Goal: Task Accomplishment & Management: Use online tool/utility

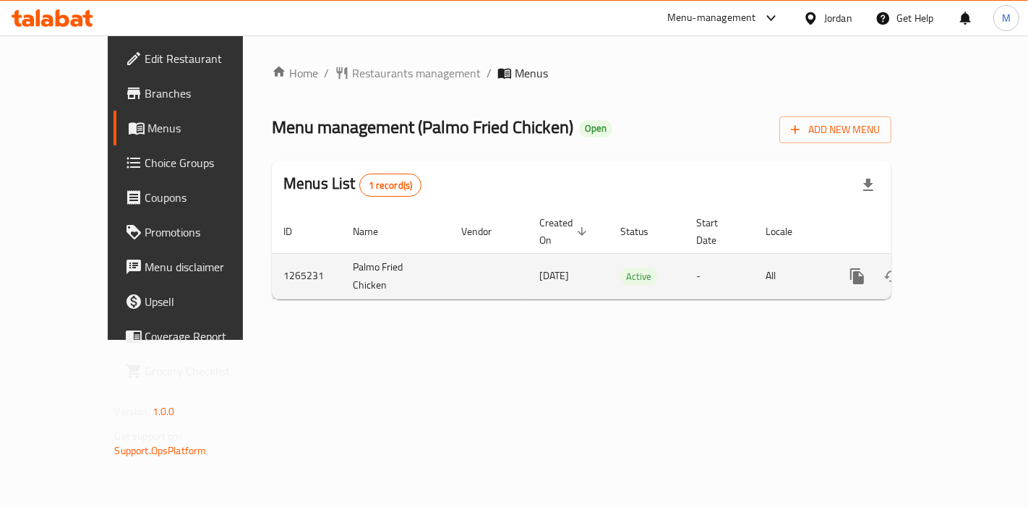
click at [967, 267] on icon "enhanced table" at bounding box center [960, 275] width 17 height 17
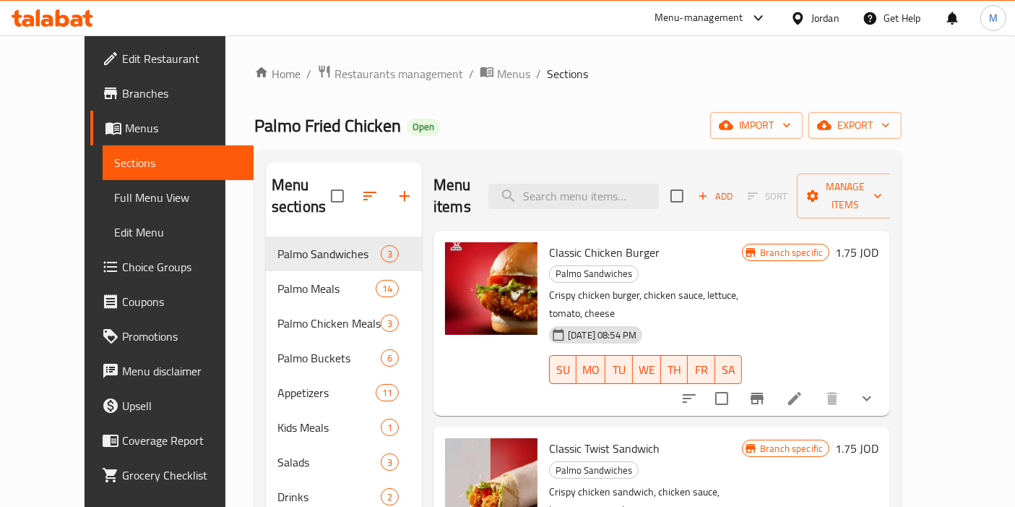
scroll to position [2, 0]
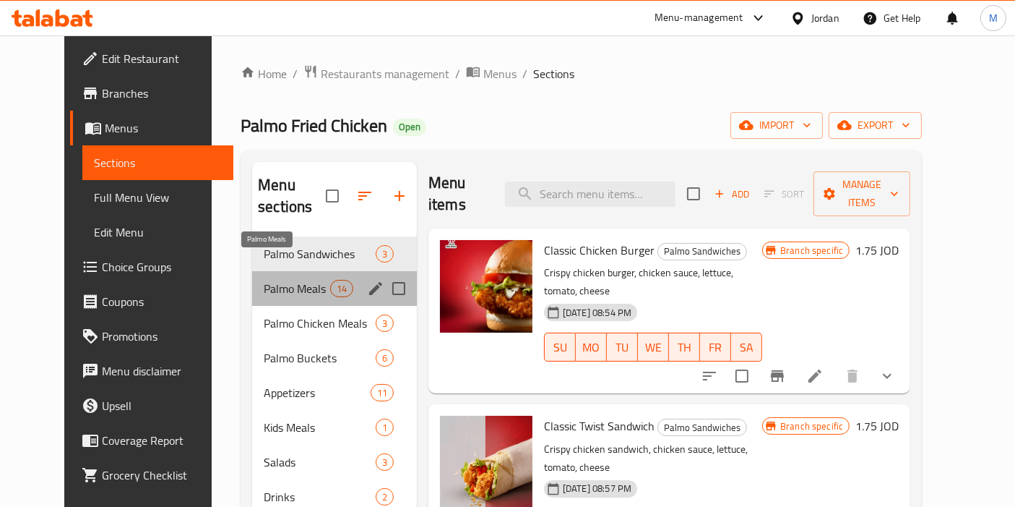
click at [264, 280] on span "Palmo Meals" at bounding box center [297, 288] width 66 height 17
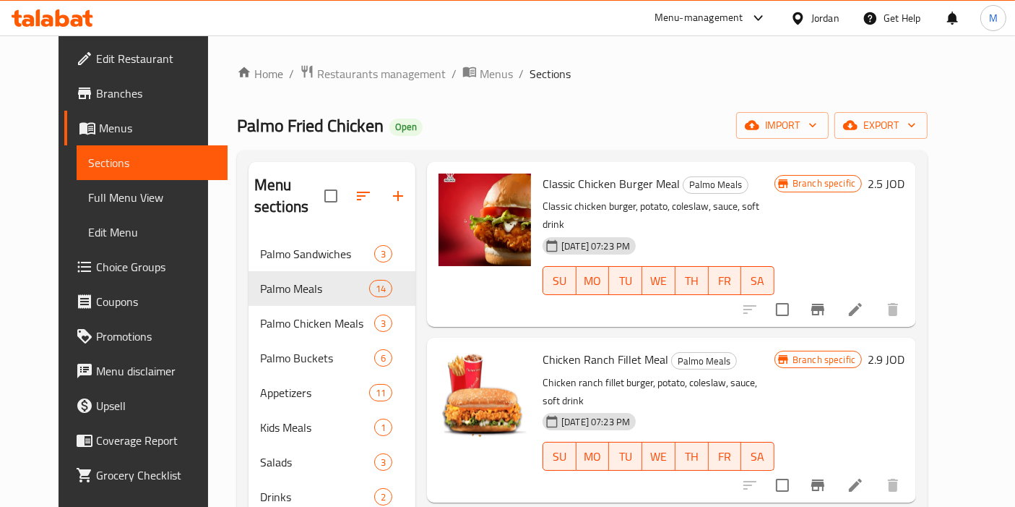
scroll to position [1526, 0]
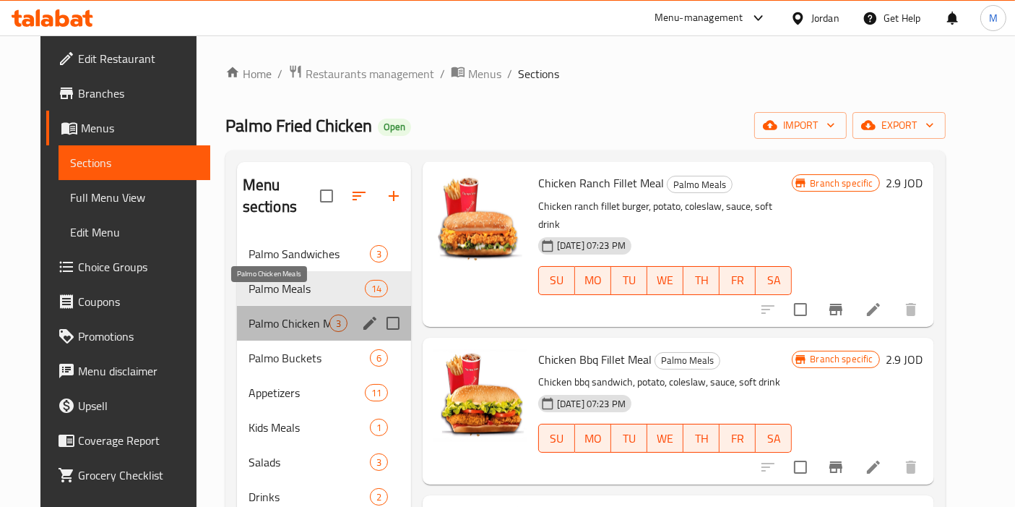
click at [296, 314] on span "Palmo Chicken Meals" at bounding box center [289, 322] width 81 height 17
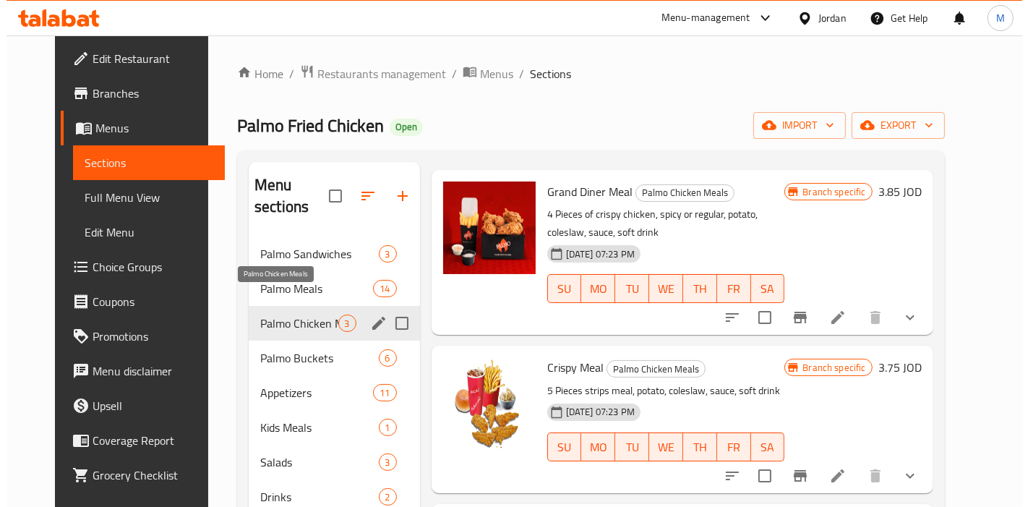
scroll to position [20, 0]
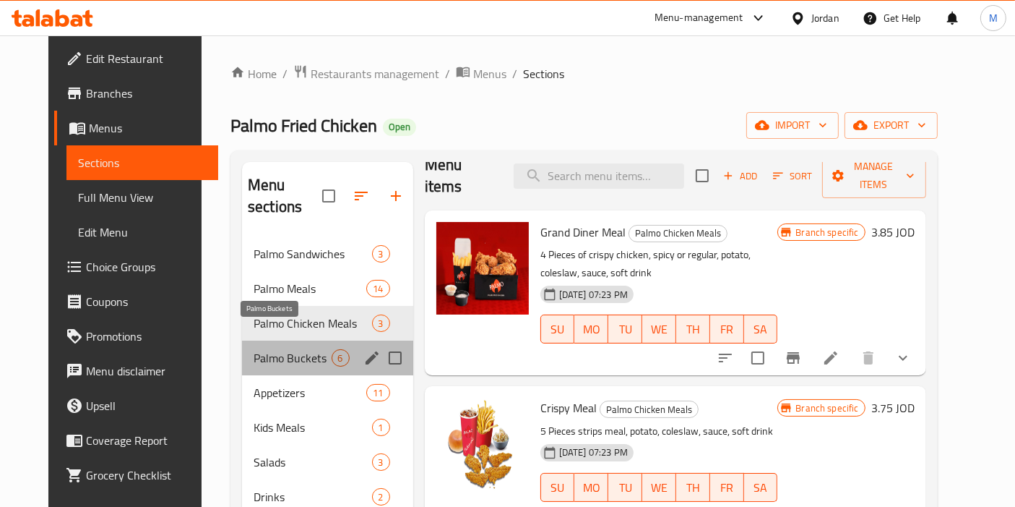
click at [254, 349] on span "Palmo Buckets" at bounding box center [293, 357] width 78 height 17
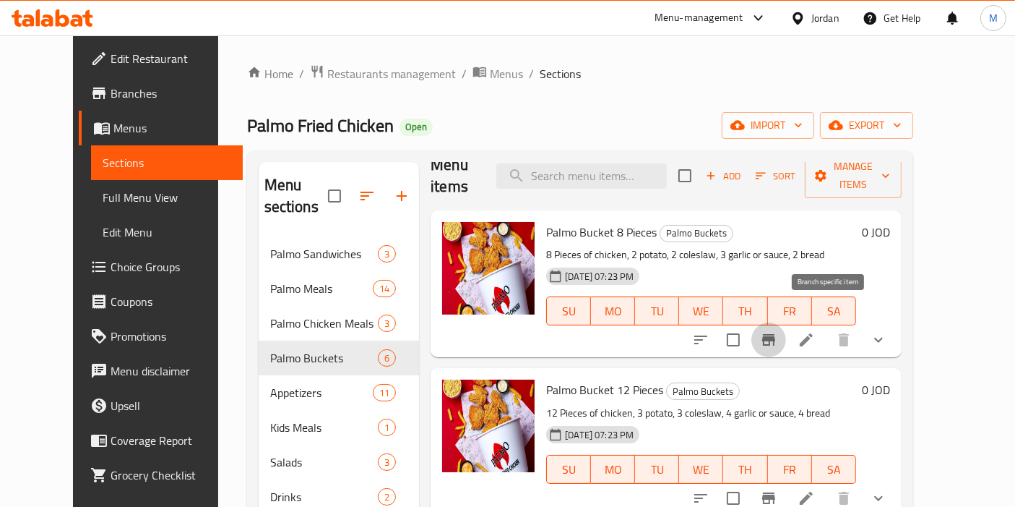
click at [778, 331] on icon "Branch-specific-item" at bounding box center [768, 339] width 17 height 17
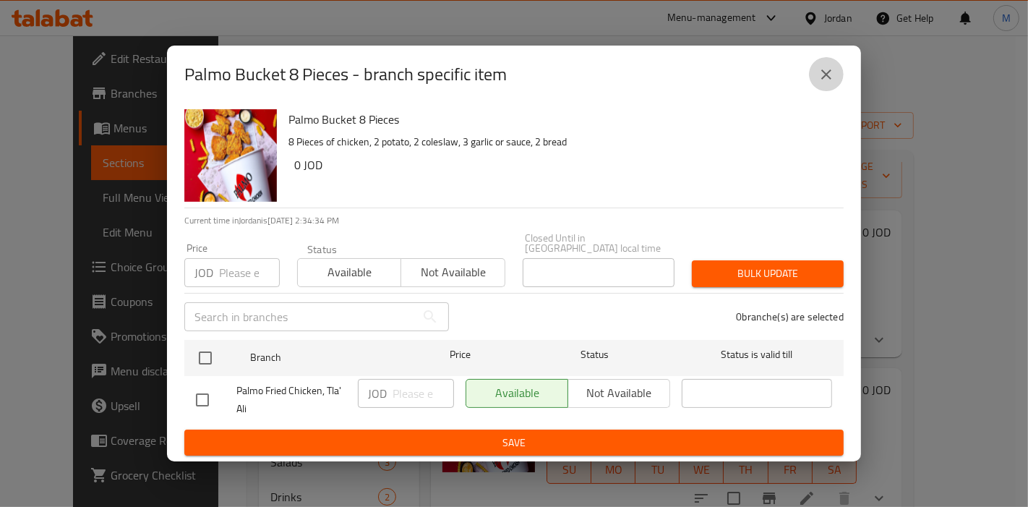
click at [827, 73] on icon "close" at bounding box center [825, 74] width 17 height 17
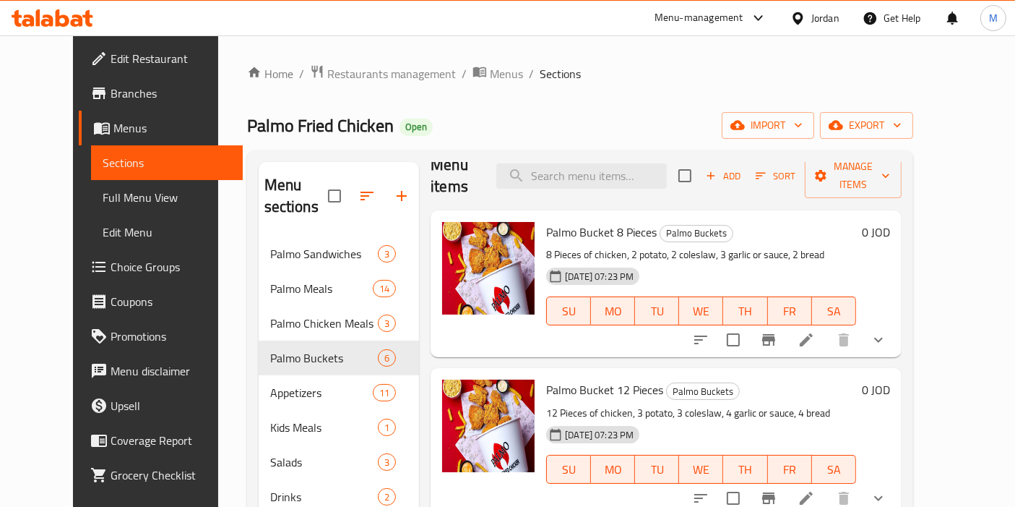
click at [827, 327] on li at bounding box center [806, 340] width 40 height 26
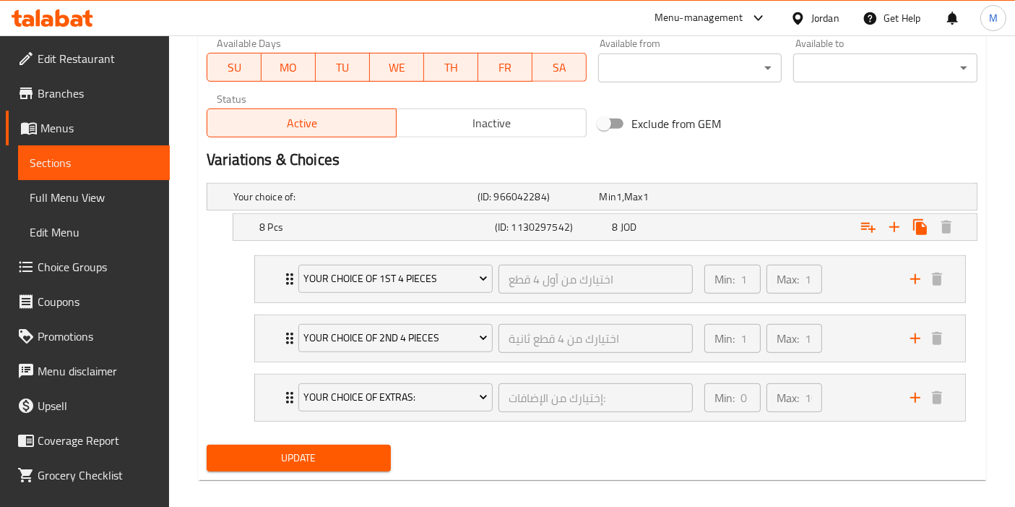
scroll to position [700, 0]
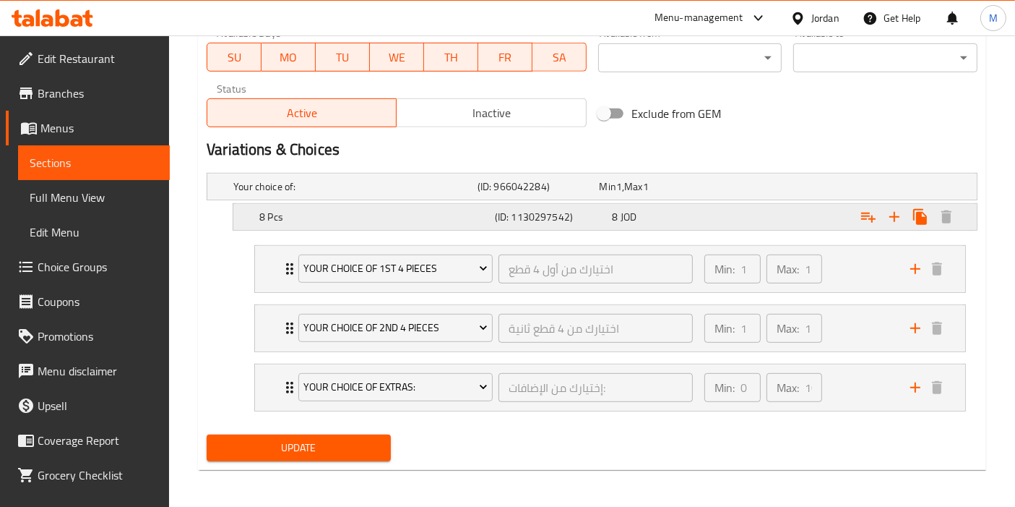
click at [663, 213] on div "8 JOD" at bounding box center [669, 217] width 112 height 14
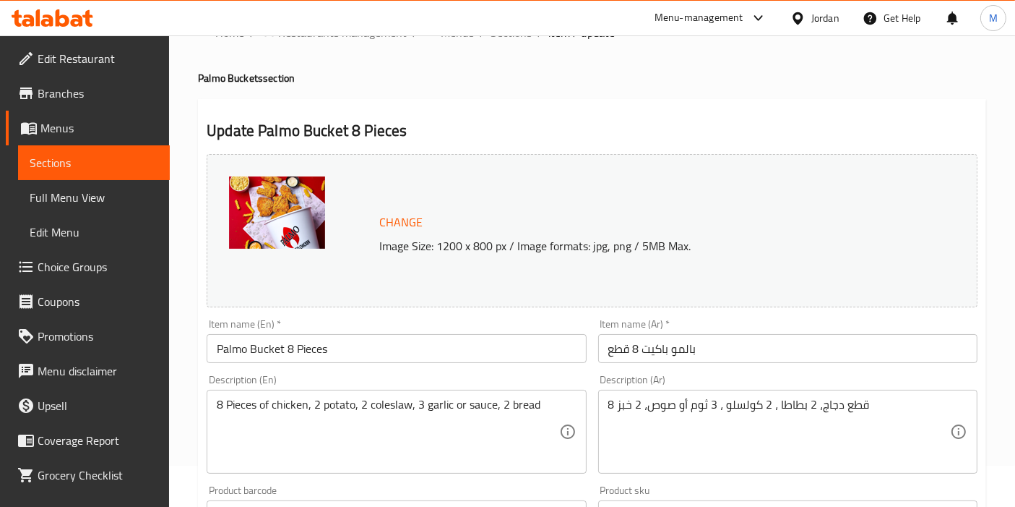
scroll to position [0, 0]
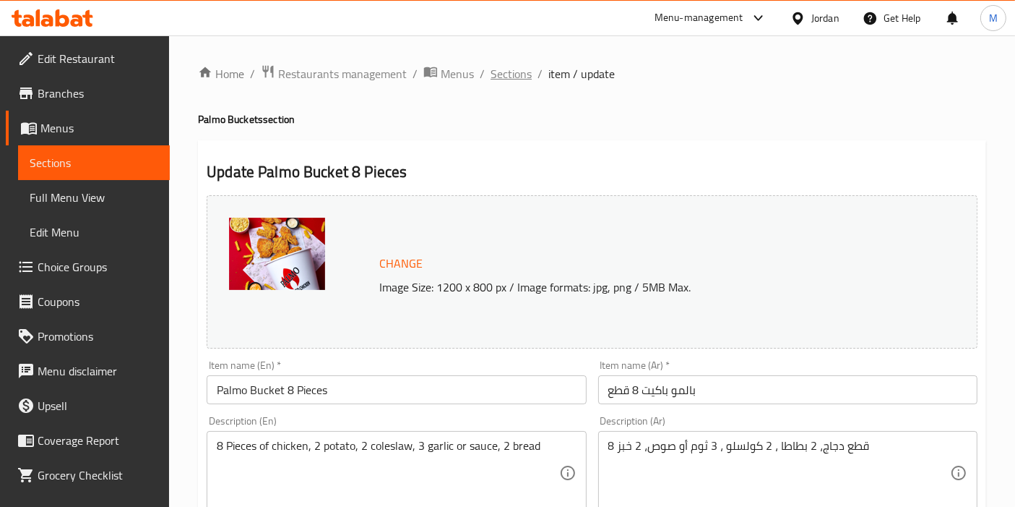
click at [504, 77] on span "Sections" at bounding box center [511, 73] width 41 height 17
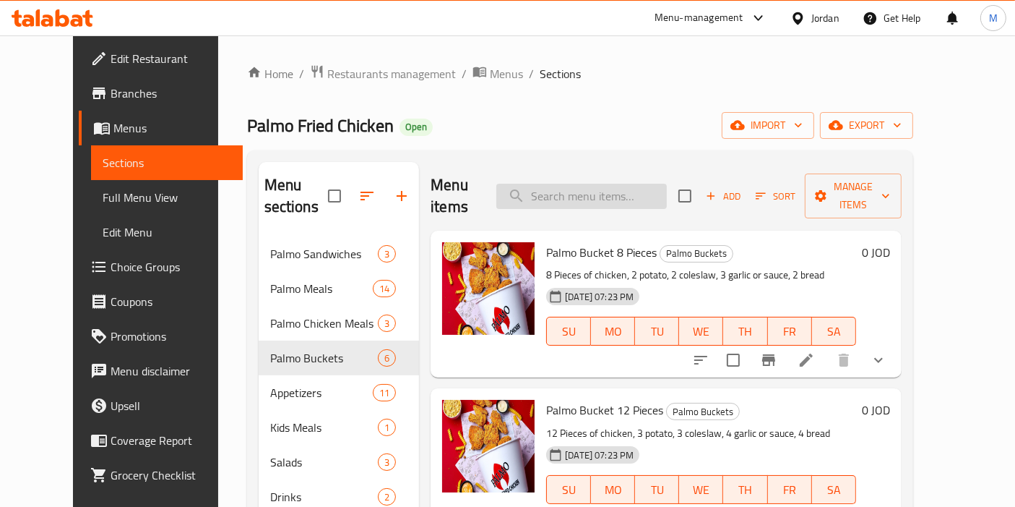
click at [577, 185] on input "search" at bounding box center [581, 196] width 171 height 25
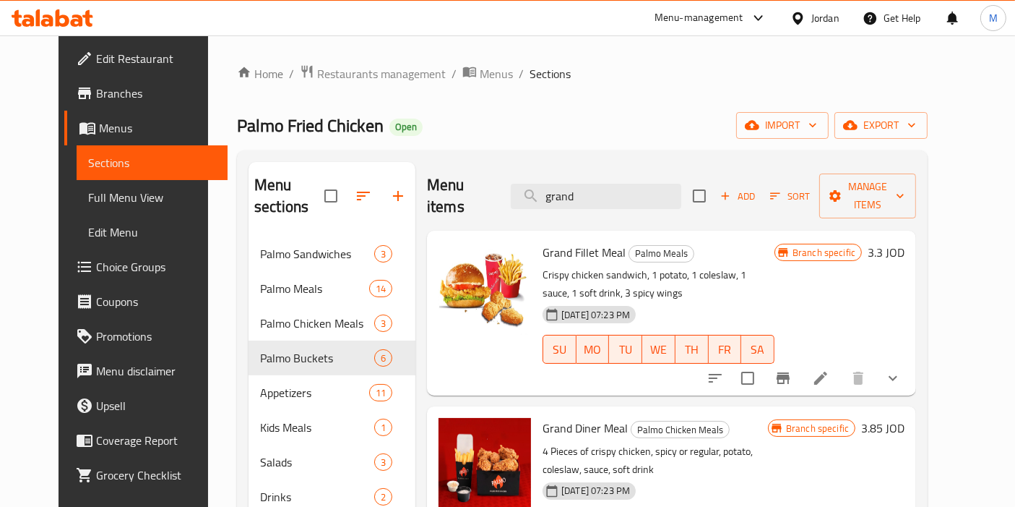
type input "grand"
